Goal: Find specific page/section

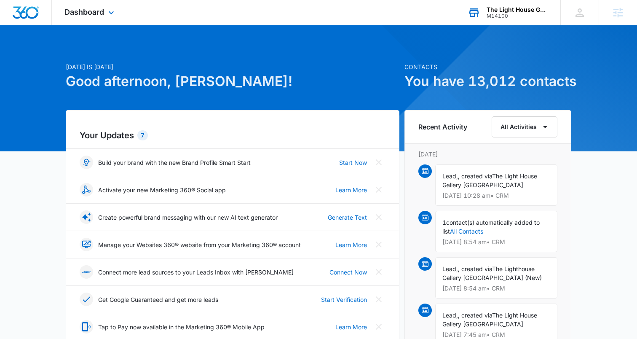
click at [517, 15] on div "M14100" at bounding box center [518, 16] width 62 height 6
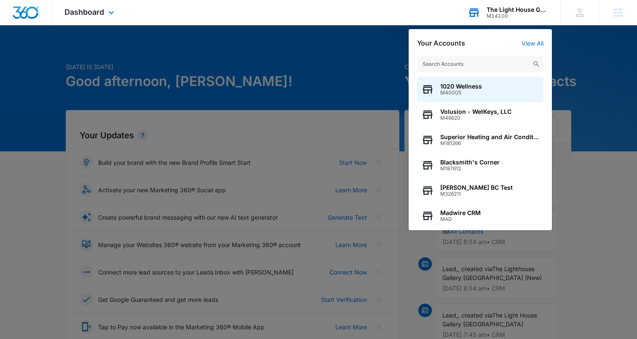
scroll to position [2, 0]
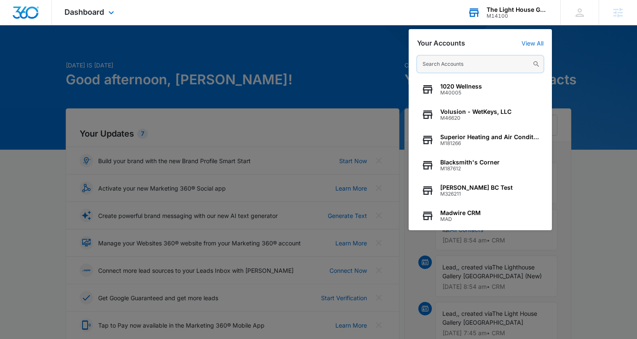
click at [478, 69] on input "text" at bounding box center [480, 64] width 126 height 17
paste input "M338577"
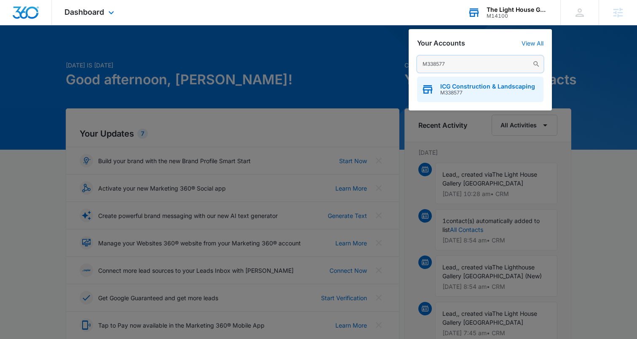
type input "M338577"
click at [461, 88] on span "ICG Construction & Landscaping" at bounding box center [487, 86] width 95 height 7
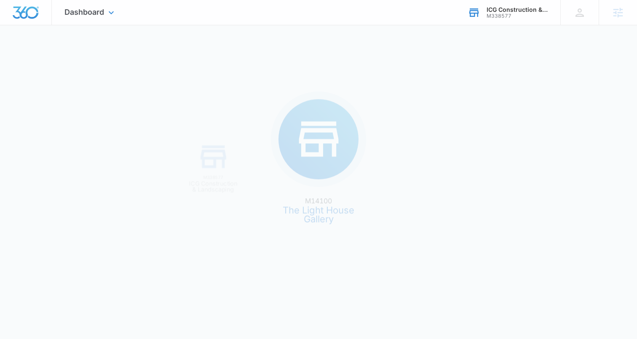
scroll to position [0, 0]
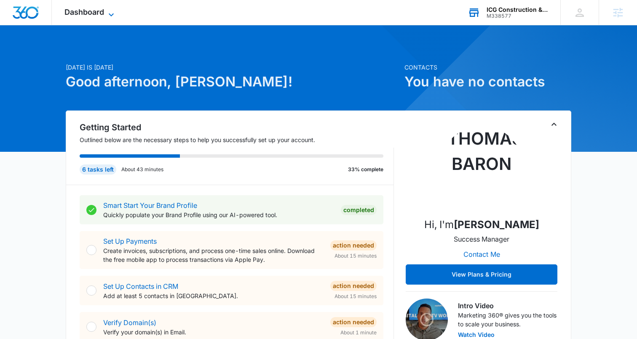
click at [110, 10] on icon at bounding box center [111, 15] width 10 height 10
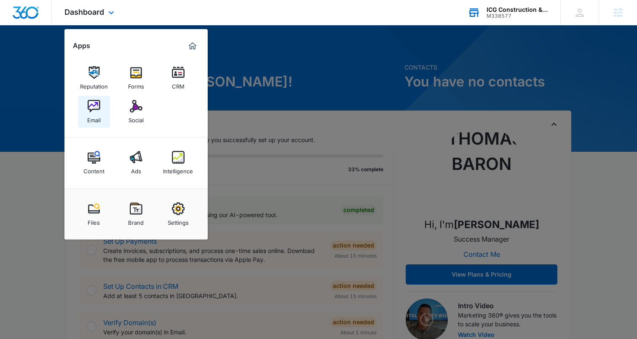
click at [98, 111] on img at bounding box center [94, 106] width 13 height 13
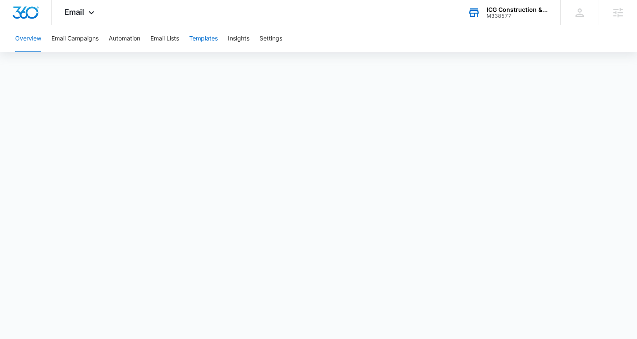
click at [214, 38] on button "Templates" at bounding box center [203, 38] width 29 height 27
